Goal: Task Accomplishment & Management: Use online tool/utility

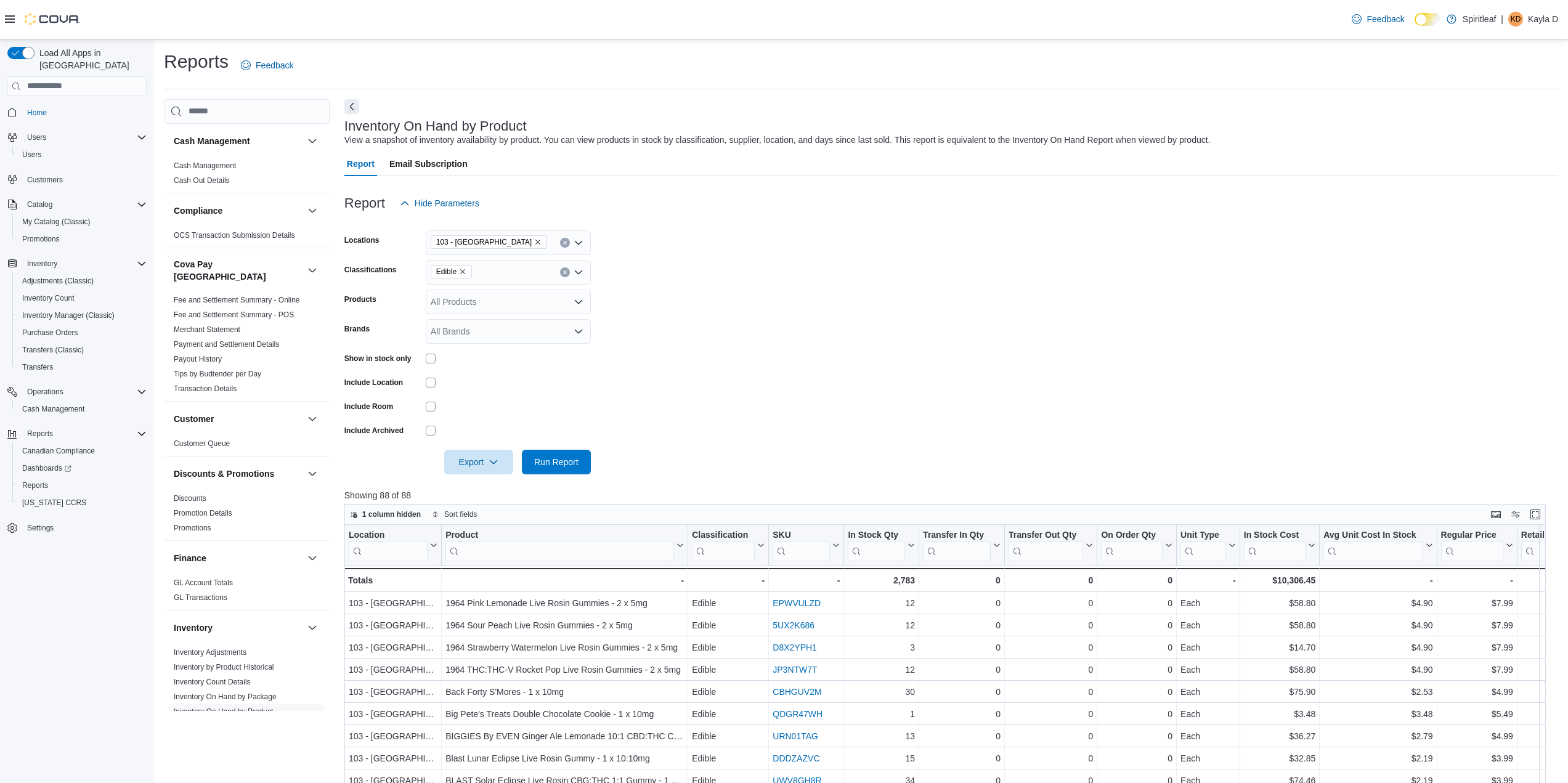
scroll to position [123, 0]
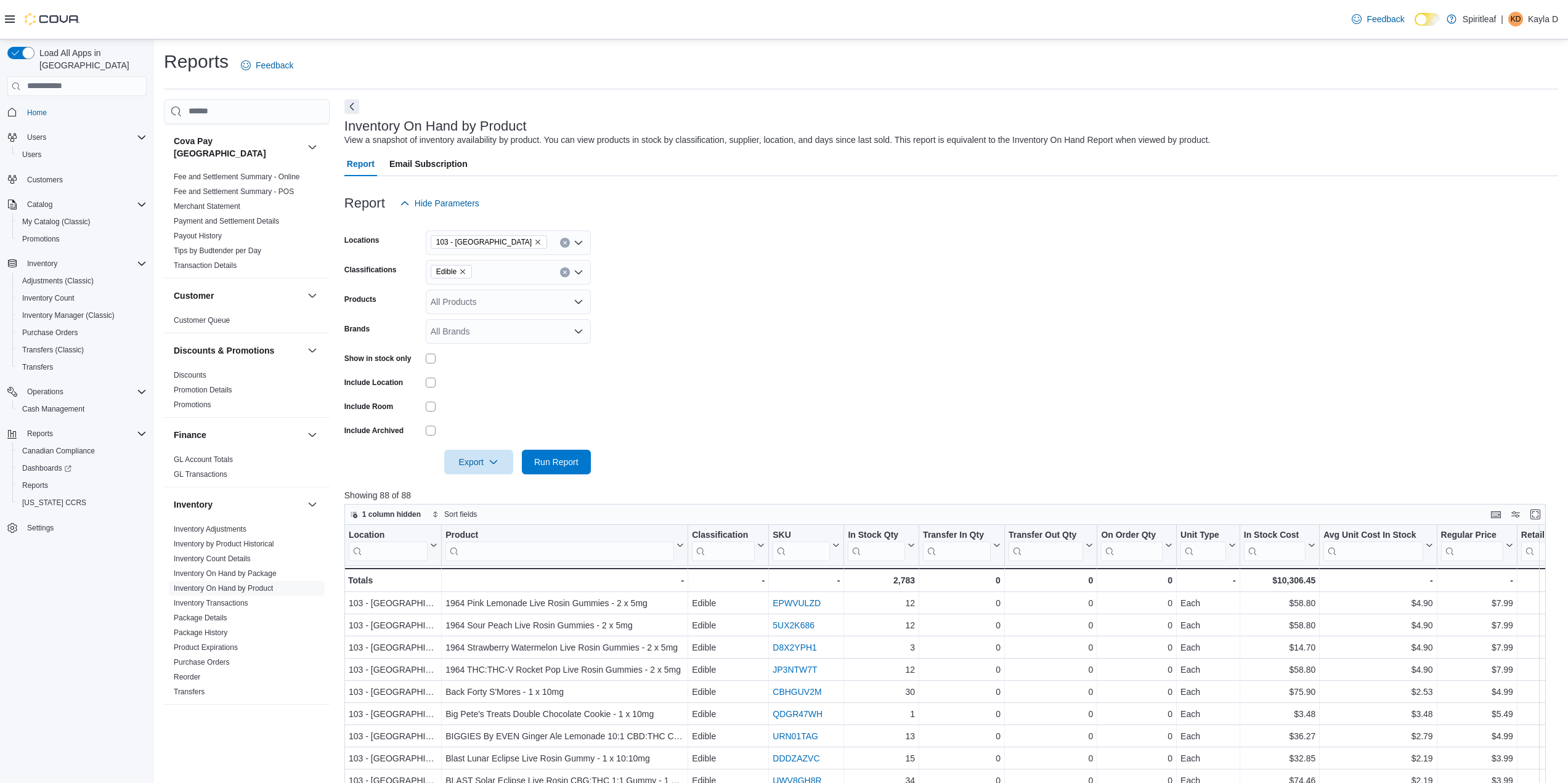
click at [462, 269] on icon "Remove Edible from selection in this group" at bounding box center [462, 271] width 7 height 7
type input "***"
click at [486, 296] on div "Oil" at bounding box center [508, 293] width 151 height 12
type input "***"
click at [491, 292] on div "Capsule" at bounding box center [496, 293] width 127 height 12
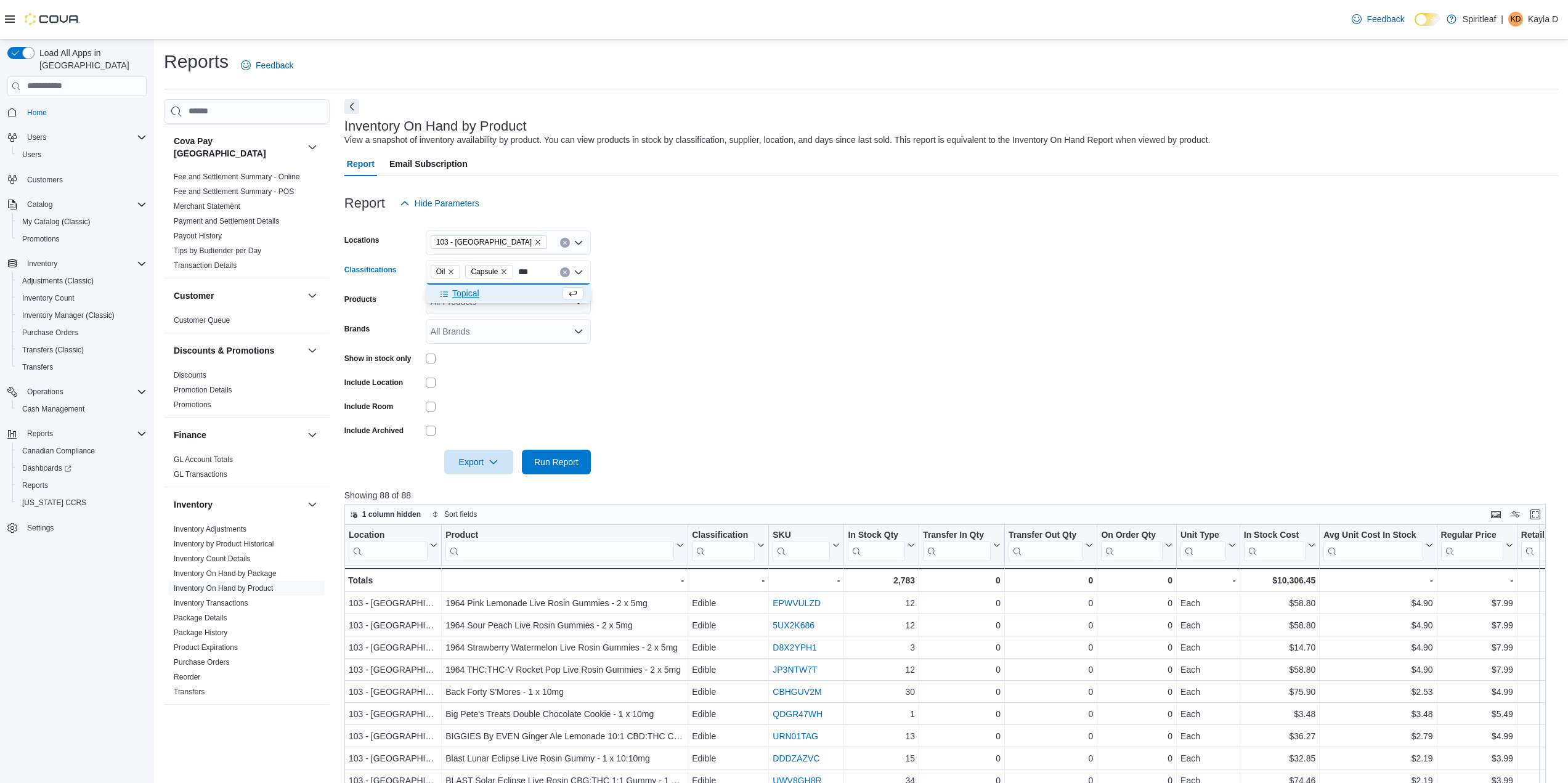
type input "***"
click at [502, 295] on div "Topical" at bounding box center [496, 293] width 127 height 12
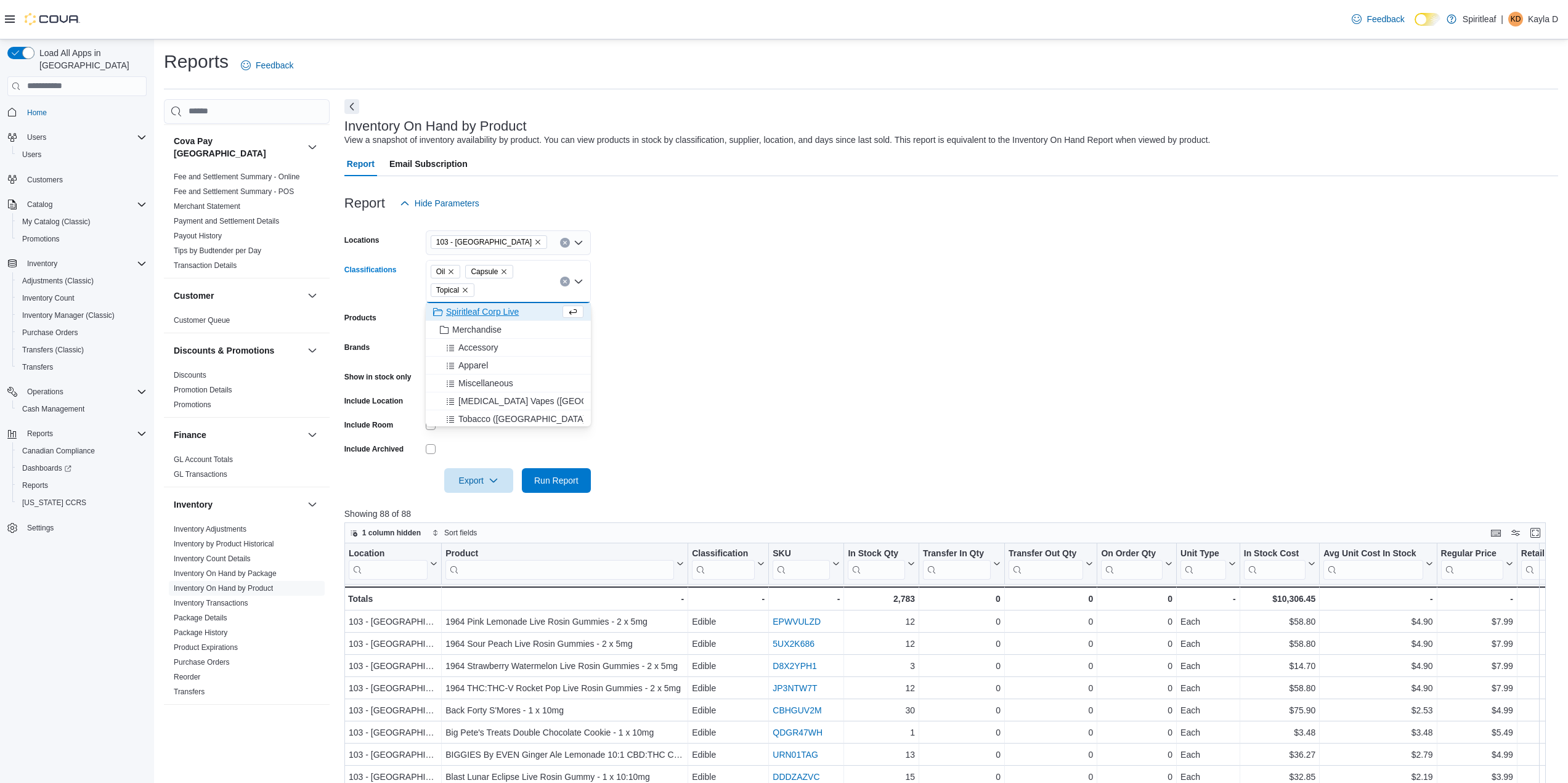
click at [817, 340] on form "Locations 103 - [GEOGRAPHIC_DATA] Classifications Oil Capsule Topical Combo box…" at bounding box center [951, 354] width 1214 height 277
click at [552, 481] on span "Run Report" at bounding box center [556, 479] width 44 height 12
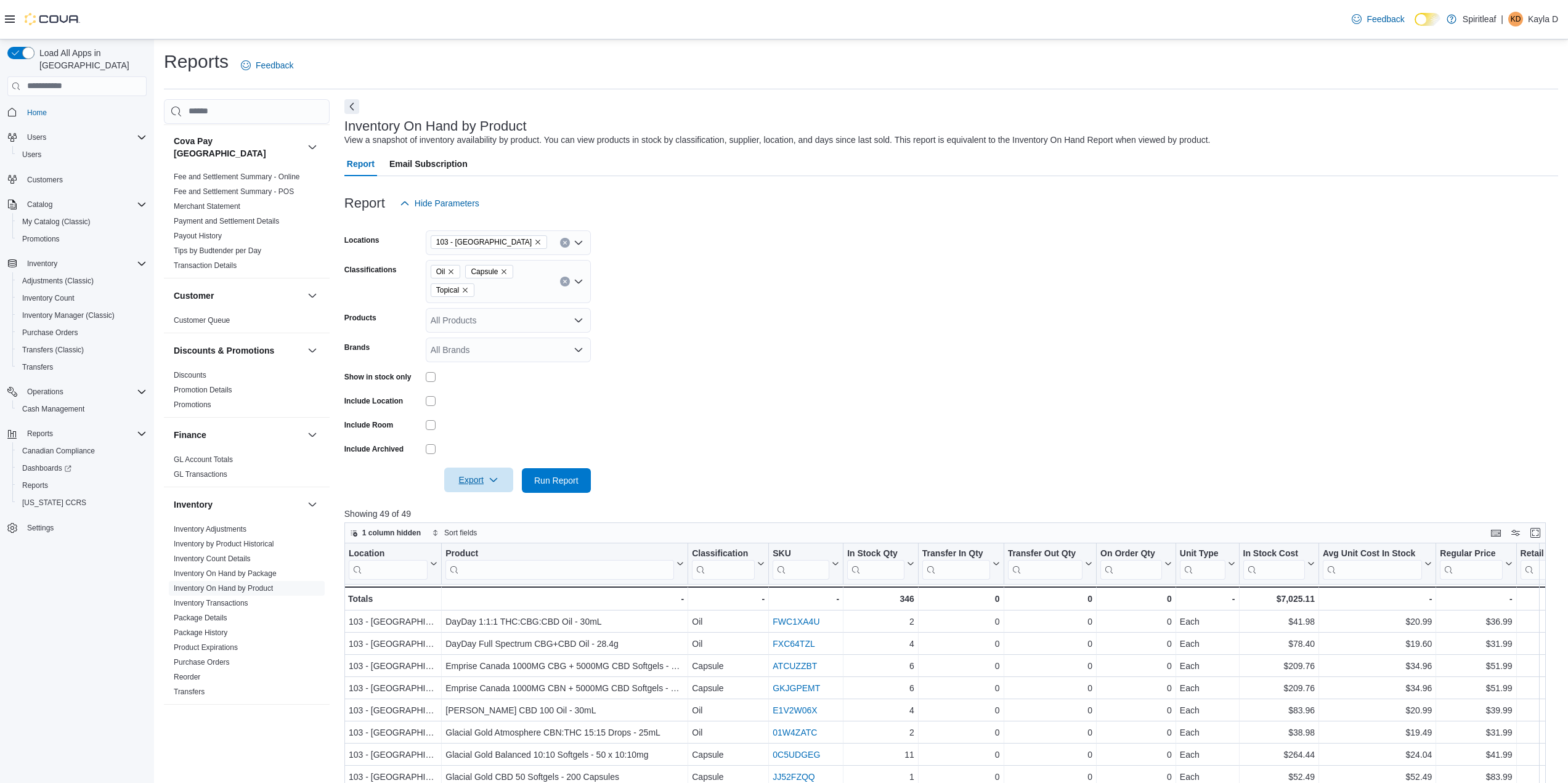
click at [465, 475] on span "Export" at bounding box center [479, 480] width 55 height 25
click at [469, 507] on span "Export to Excel" at bounding box center [480, 505] width 55 height 10
click at [282, 566] on span "Inventory On Hand by Package" at bounding box center [247, 573] width 156 height 15
click at [851, 358] on form "Locations 103 - [GEOGRAPHIC_DATA] Classifications Oil Capsule Topical Products …" at bounding box center [951, 354] width 1214 height 277
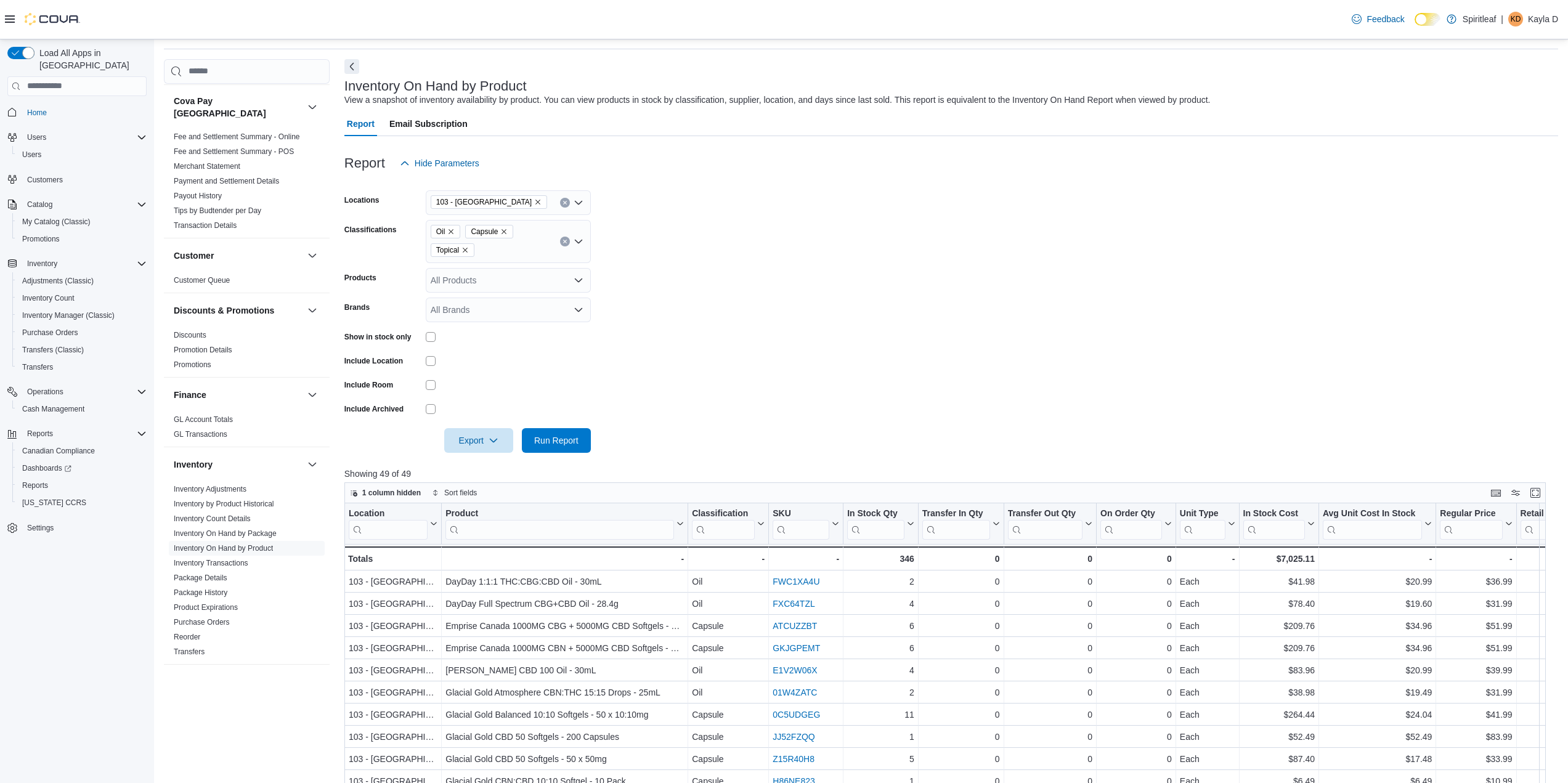
scroll to position [62, 0]
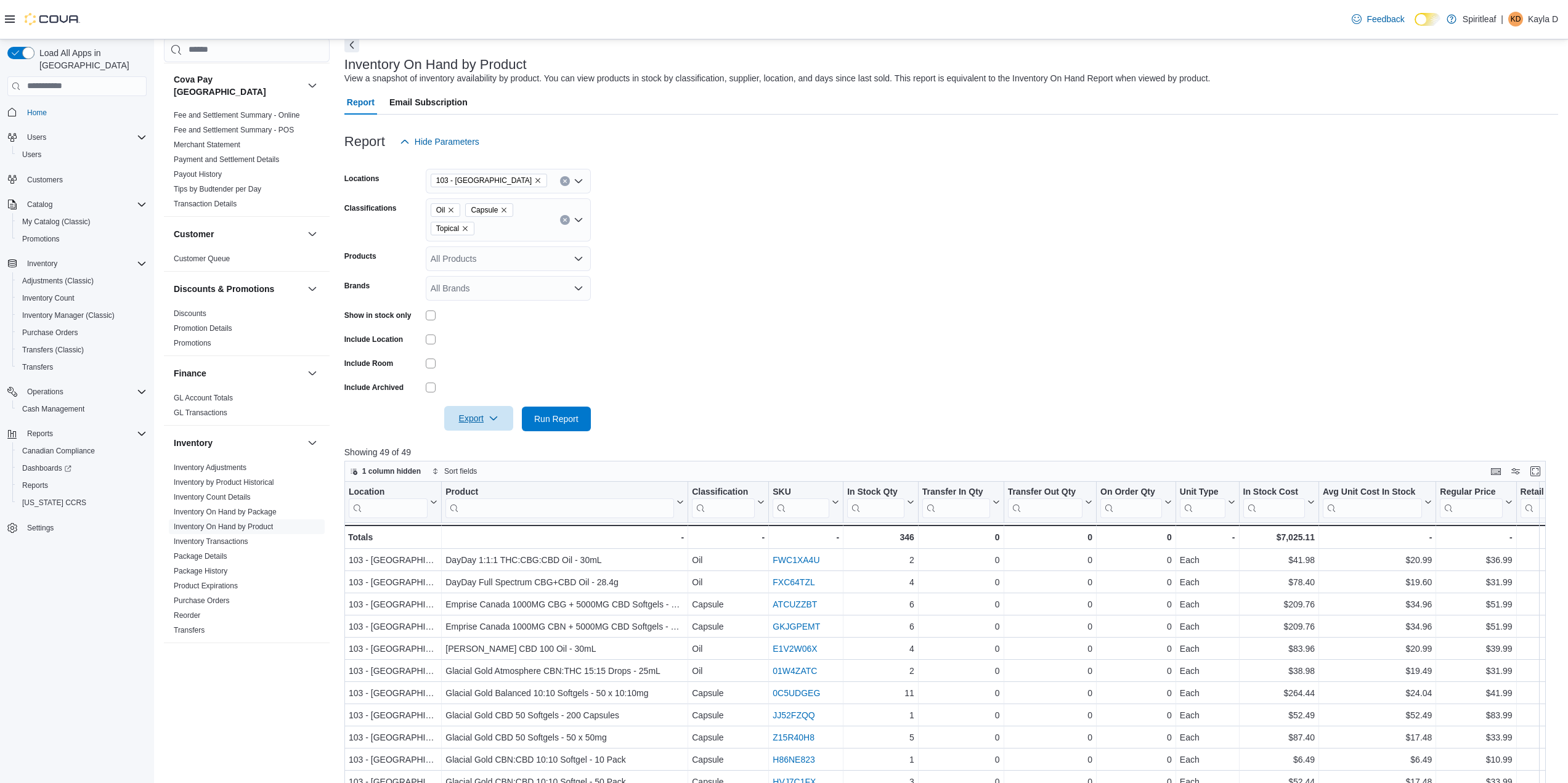
click at [469, 419] on span "Export" at bounding box center [479, 418] width 55 height 25
click at [500, 437] on button "Export to Excel" at bounding box center [480, 444] width 70 height 25
